Goal: Task Accomplishment & Management: Use online tool/utility

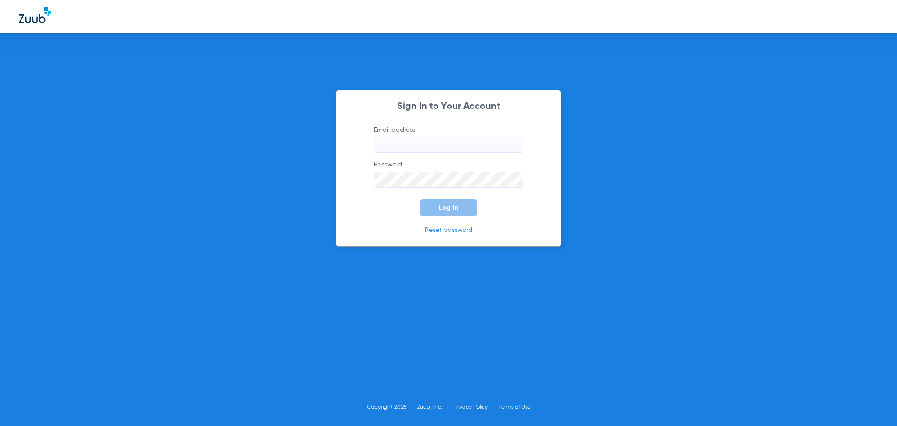
type input "[PERSON_NAME][EMAIL_ADDRESS][DOMAIN_NAME]"
click at [440, 204] on span "Log In" at bounding box center [449, 207] width 20 height 7
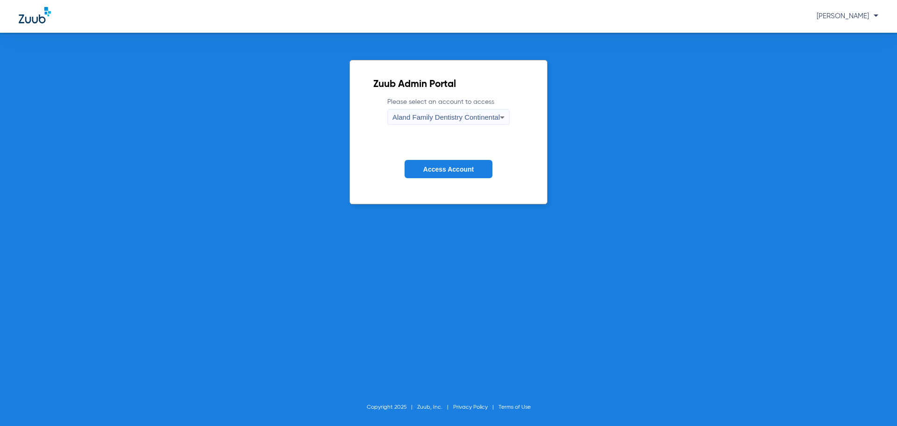
click at [480, 114] on span "Aland Family Dentistry Continental" at bounding box center [445, 117] width 107 height 8
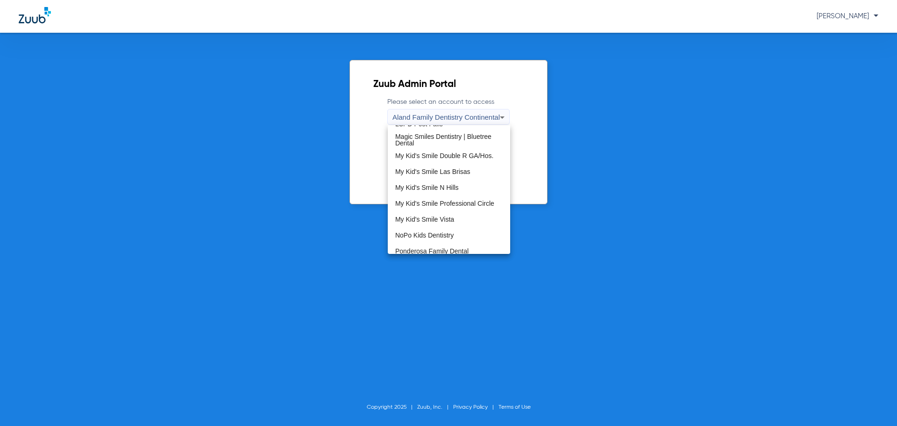
scroll to position [284, 0]
click at [427, 220] on mat-option "The Dentists' Office Fallon" at bounding box center [449, 214] width 122 height 16
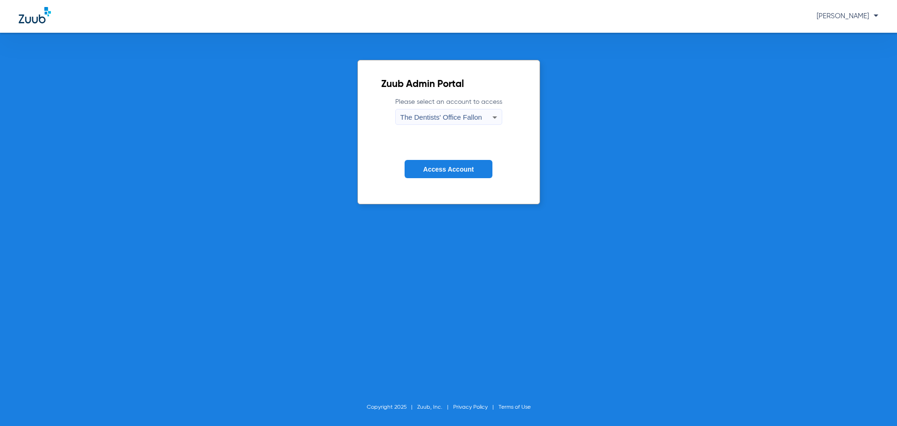
click at [433, 166] on span "Access Account" at bounding box center [448, 168] width 50 height 7
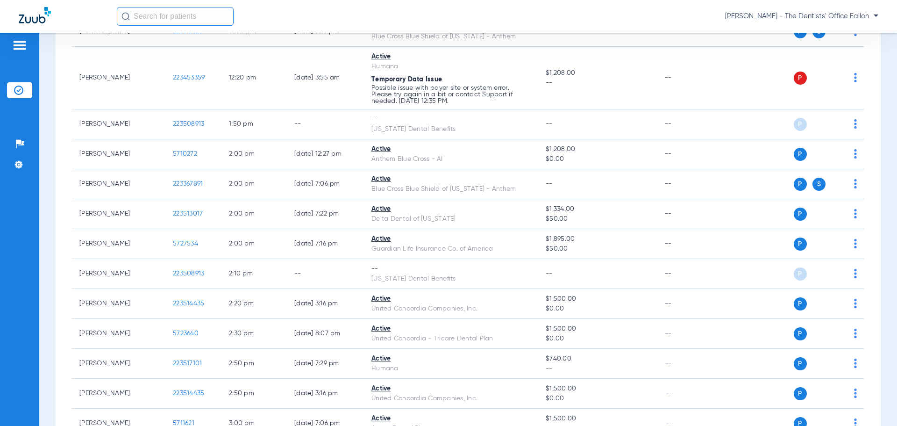
scroll to position [1775, 0]
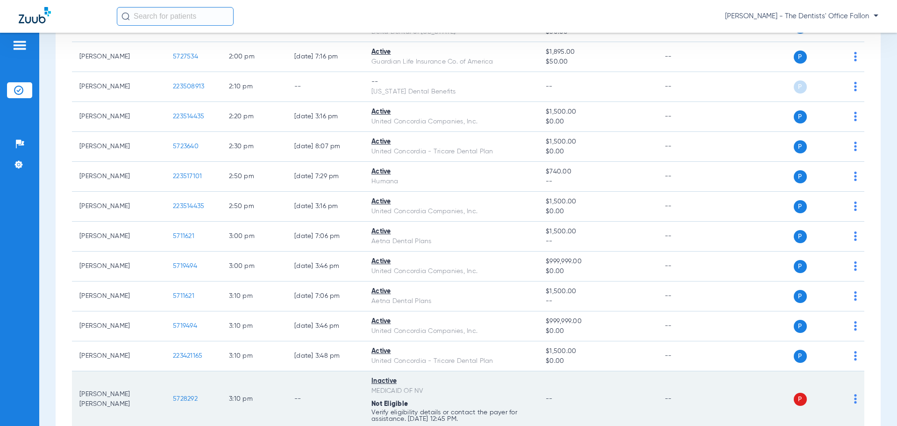
click at [846, 400] on div "P S" at bounding box center [788, 398] width 137 height 13
click at [854, 399] on img at bounding box center [855, 398] width 3 height 9
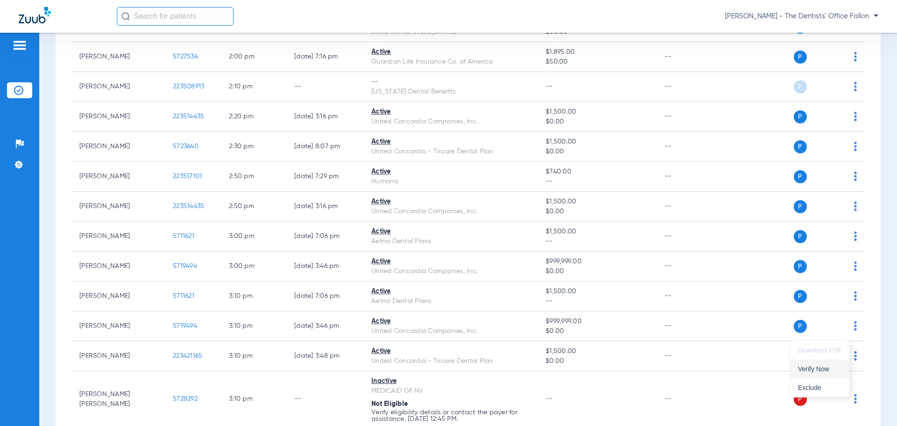
click at [826, 370] on span "Verify Now" at bounding box center [820, 368] width 44 height 7
